Goal: Task Accomplishment & Management: Manage account settings

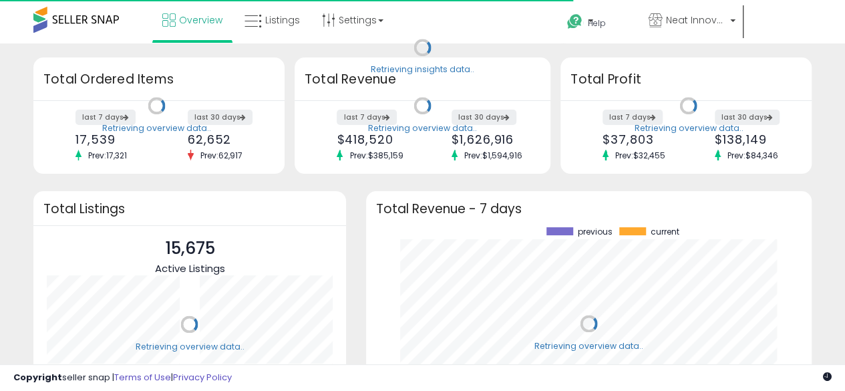
scroll to position [186, 419]
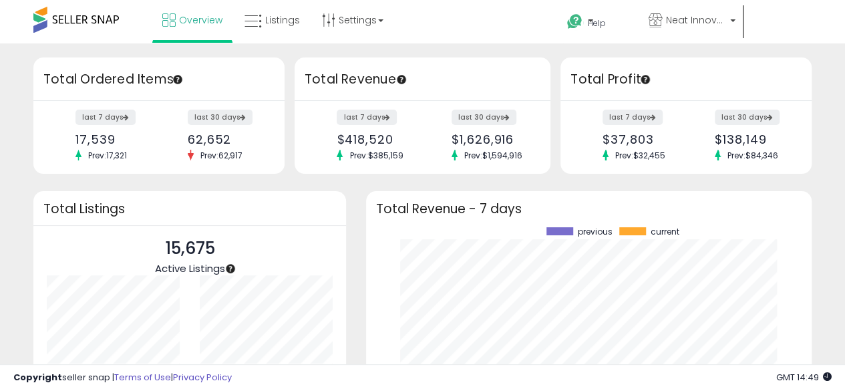
click at [824, 113] on div "Retrieving insights data.. Retrieving overview data.. Total Ordered Items last …" at bounding box center [423, 276] width 832 height 438
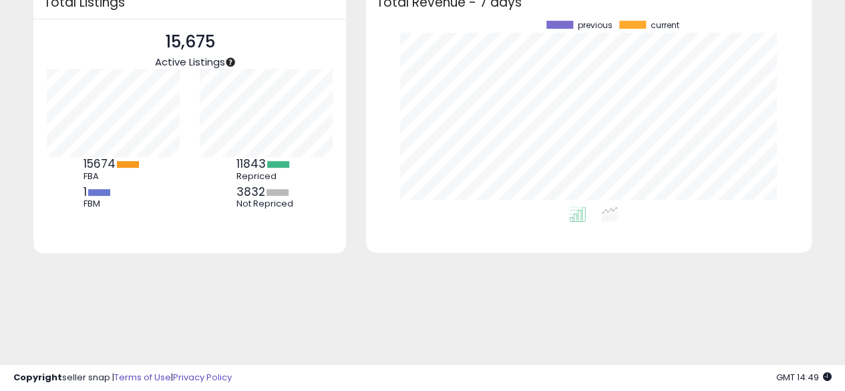
scroll to position [0, 0]
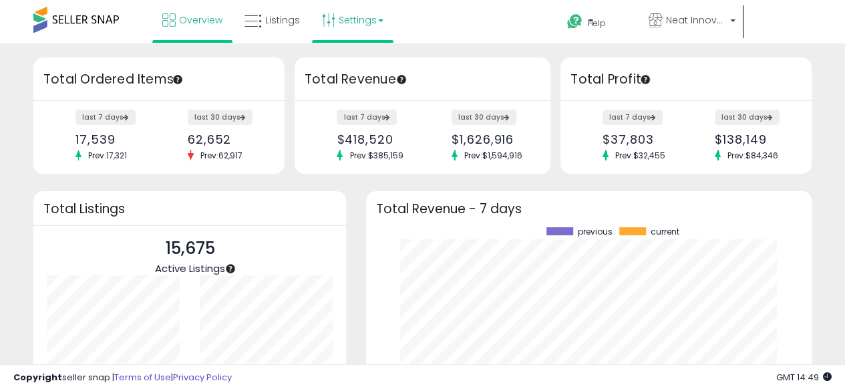
click at [368, 18] on link "Settings" at bounding box center [353, 20] width 82 height 40
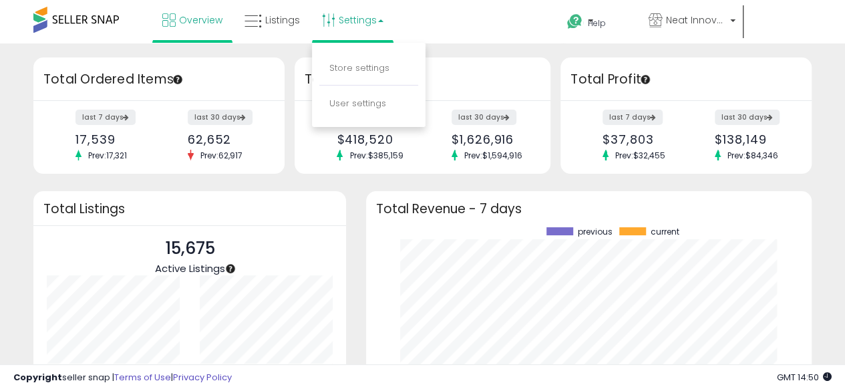
click at [381, 22] on link "Settings" at bounding box center [353, 20] width 82 height 40
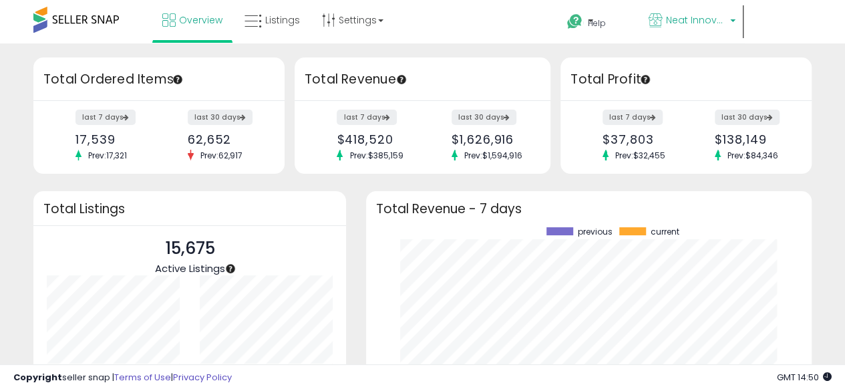
click at [725, 22] on span "Neat Innovations" at bounding box center [696, 19] width 60 height 13
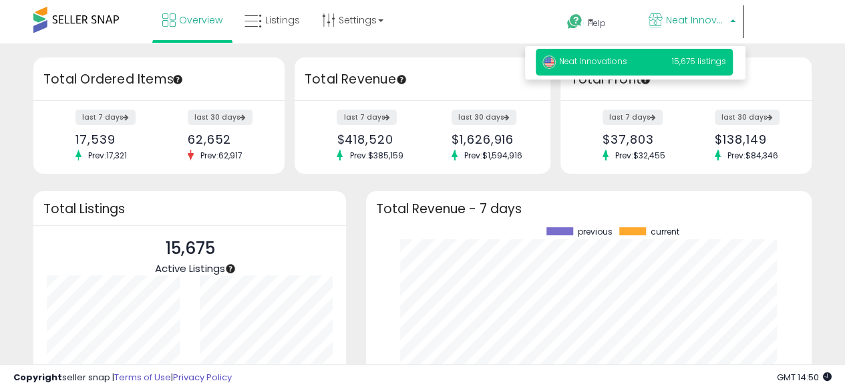
click at [725, 22] on span "Neat Innovations" at bounding box center [696, 19] width 60 height 13
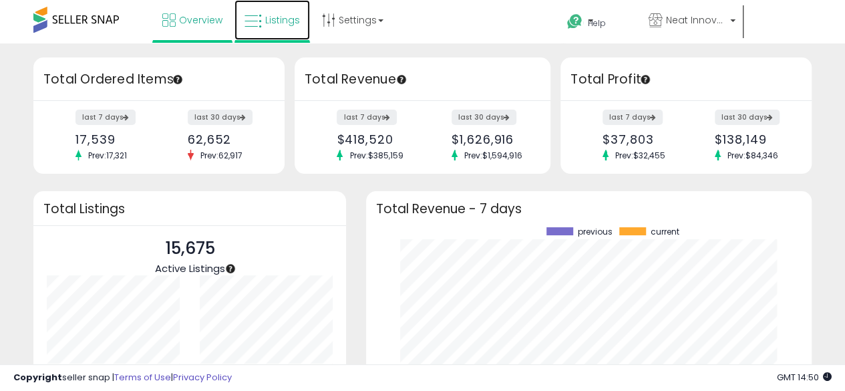
click at [287, 24] on span "Listings" at bounding box center [282, 19] width 35 height 13
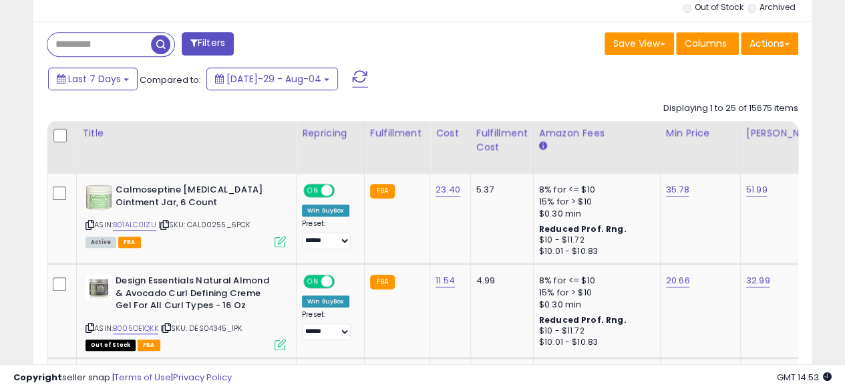
scroll to position [499, 0]
